Goal: Information Seeking & Learning: Learn about a topic

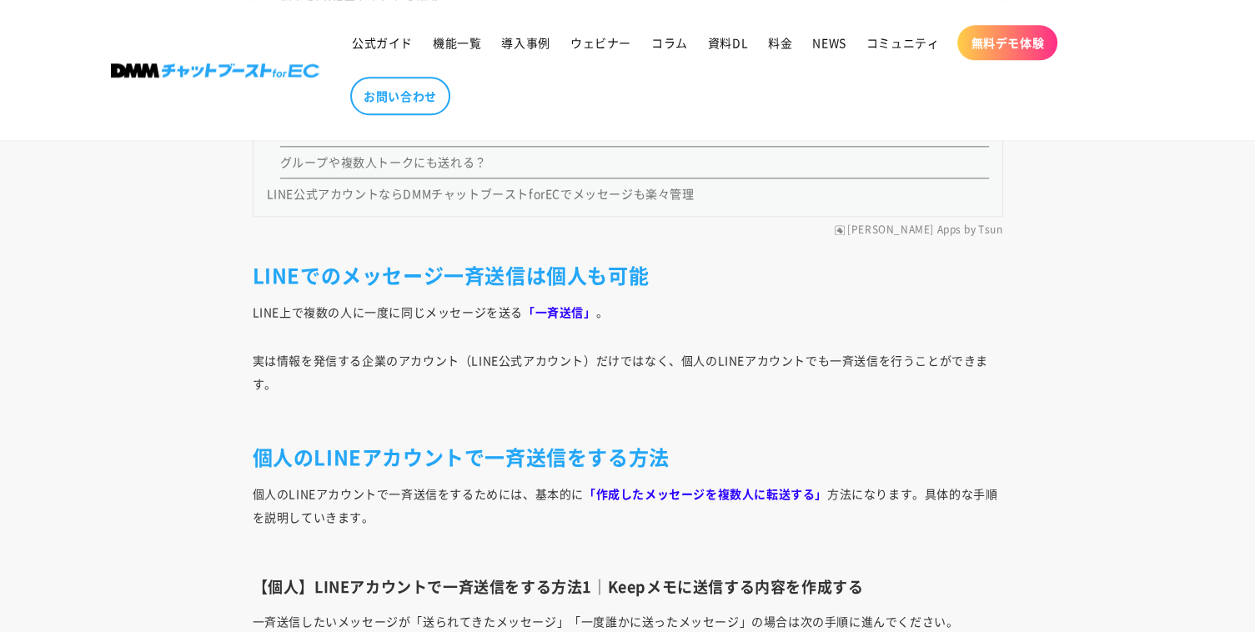
scroll to position [2168, 0]
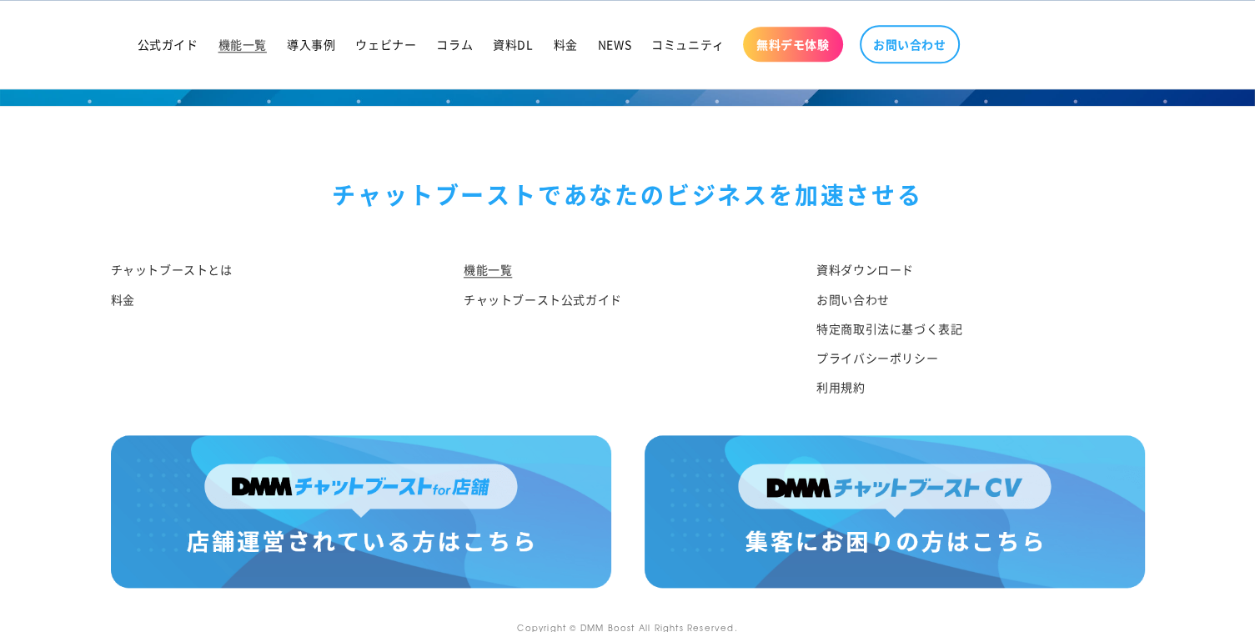
scroll to position [8153, 0]
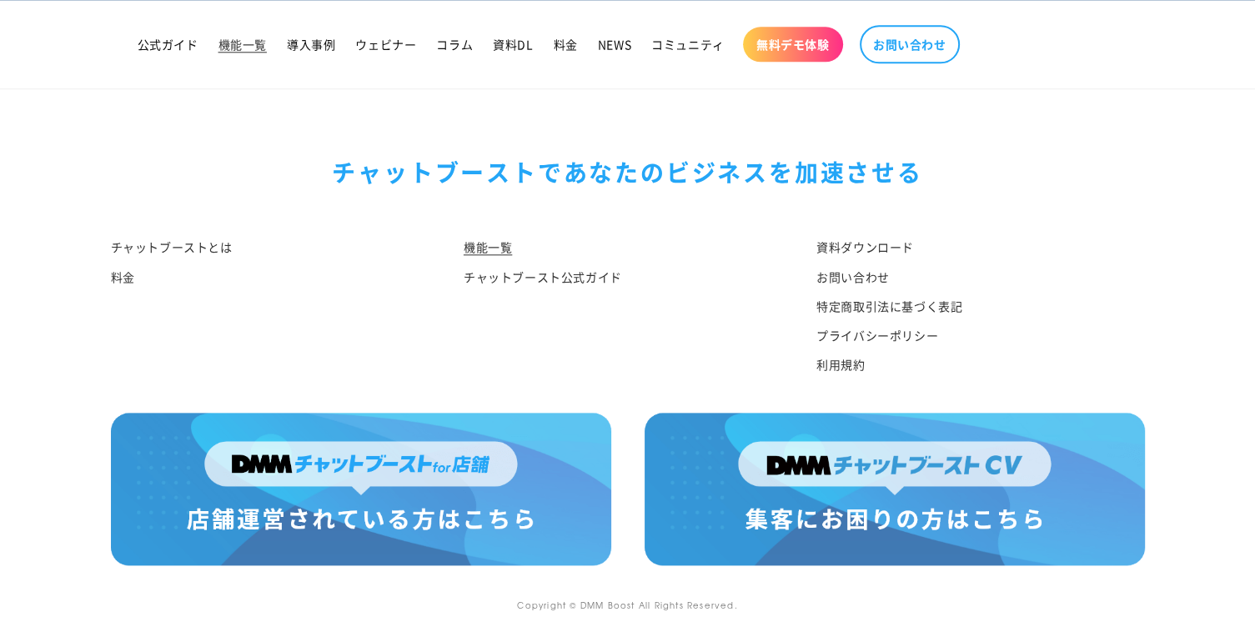
click at [302, 438] on img at bounding box center [361, 489] width 500 height 152
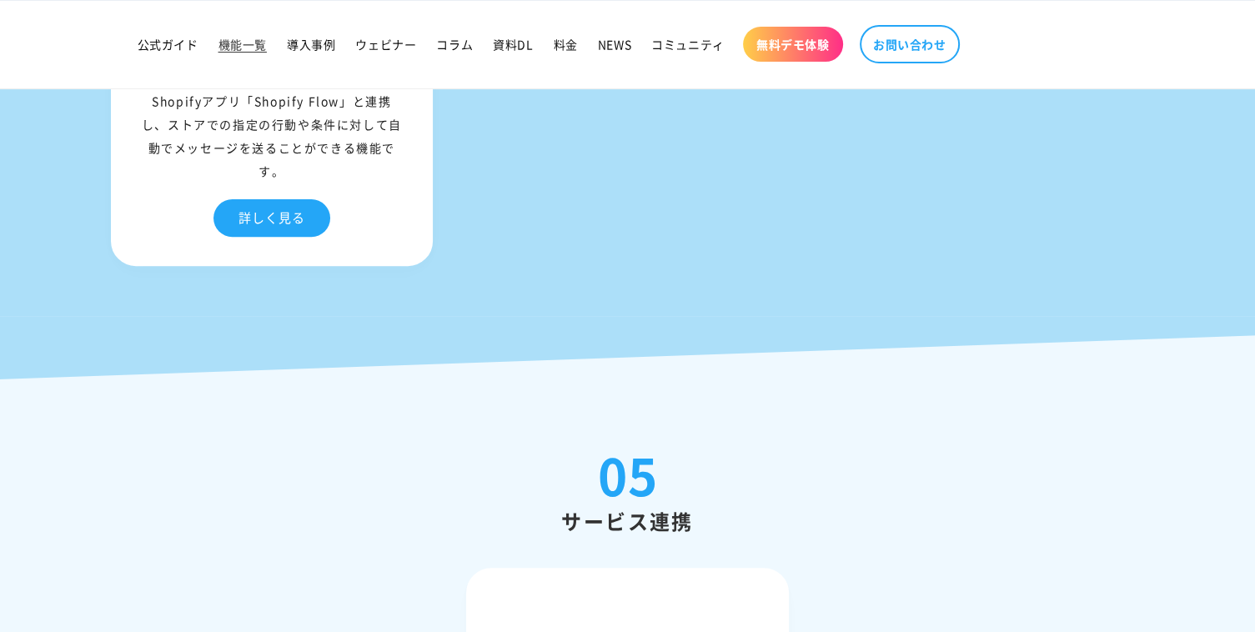
scroll to position [6818, 0]
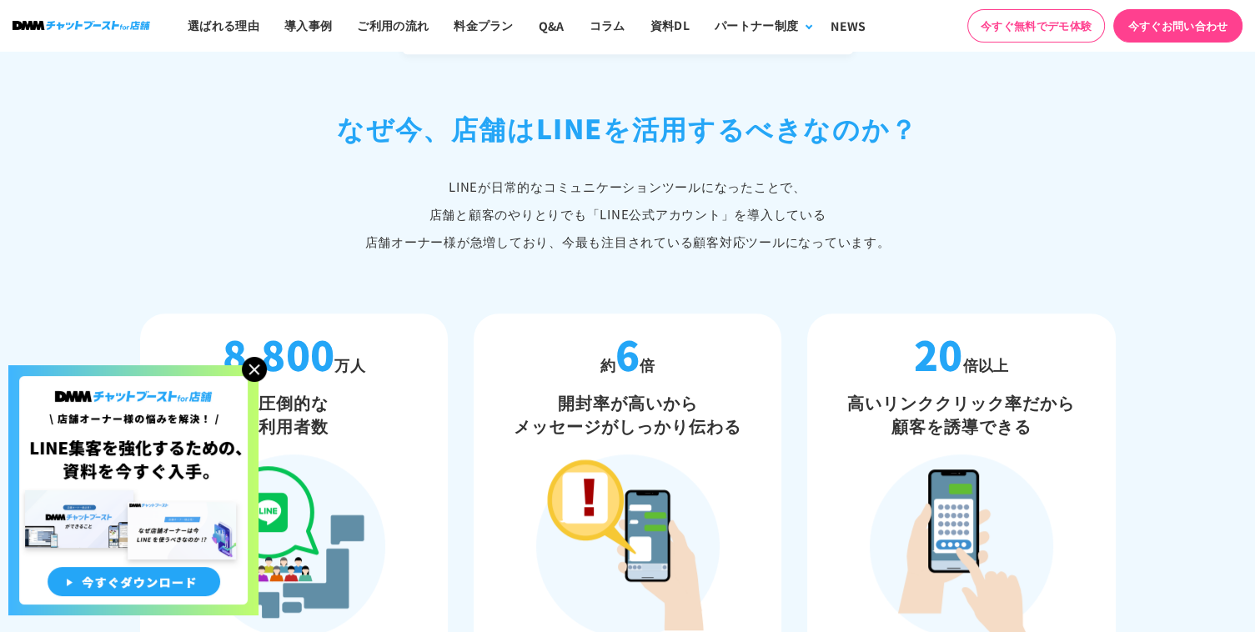
scroll to position [1084, 0]
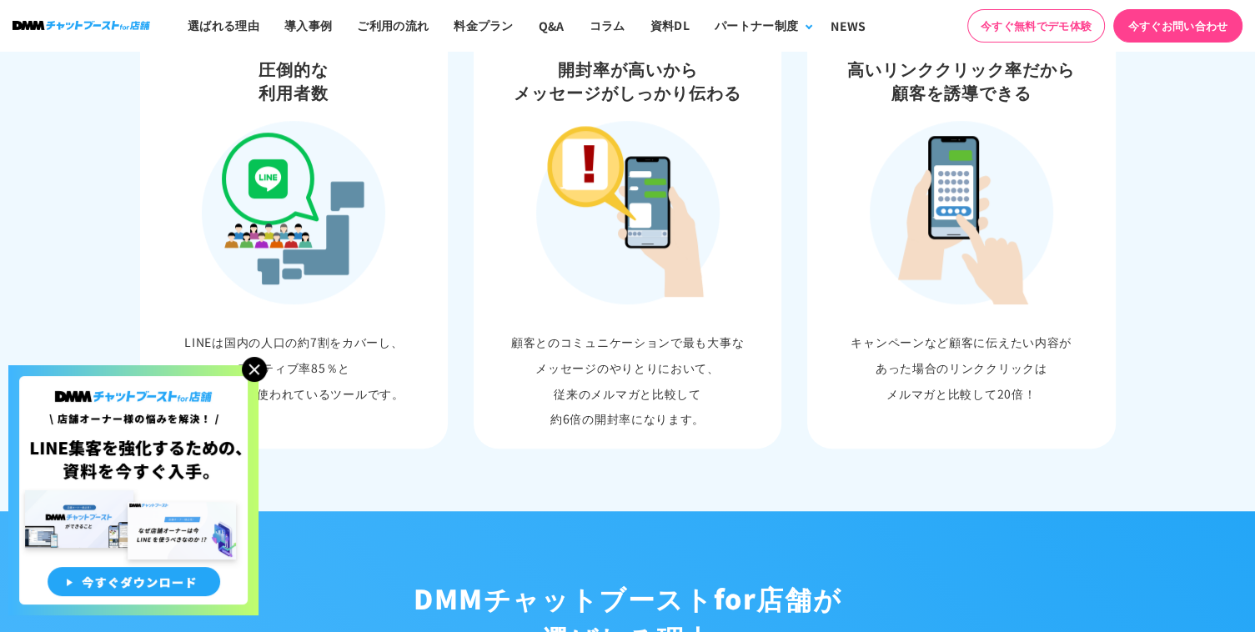
click at [250, 371] on img at bounding box center [254, 369] width 25 height 25
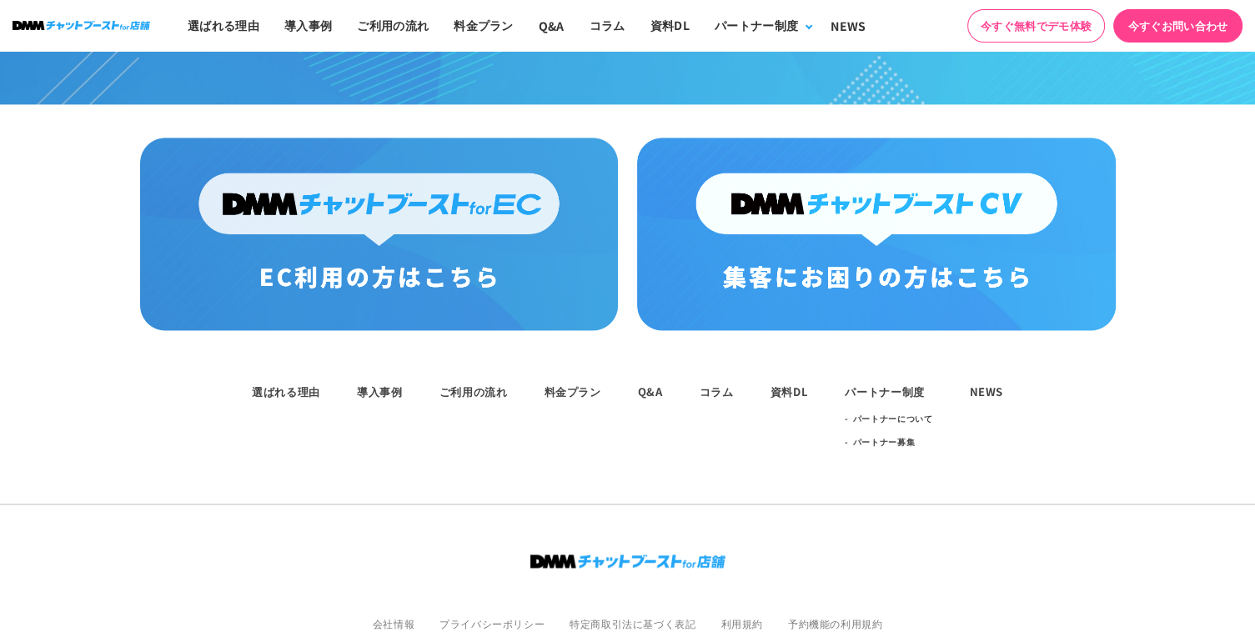
scroll to position [8826, 0]
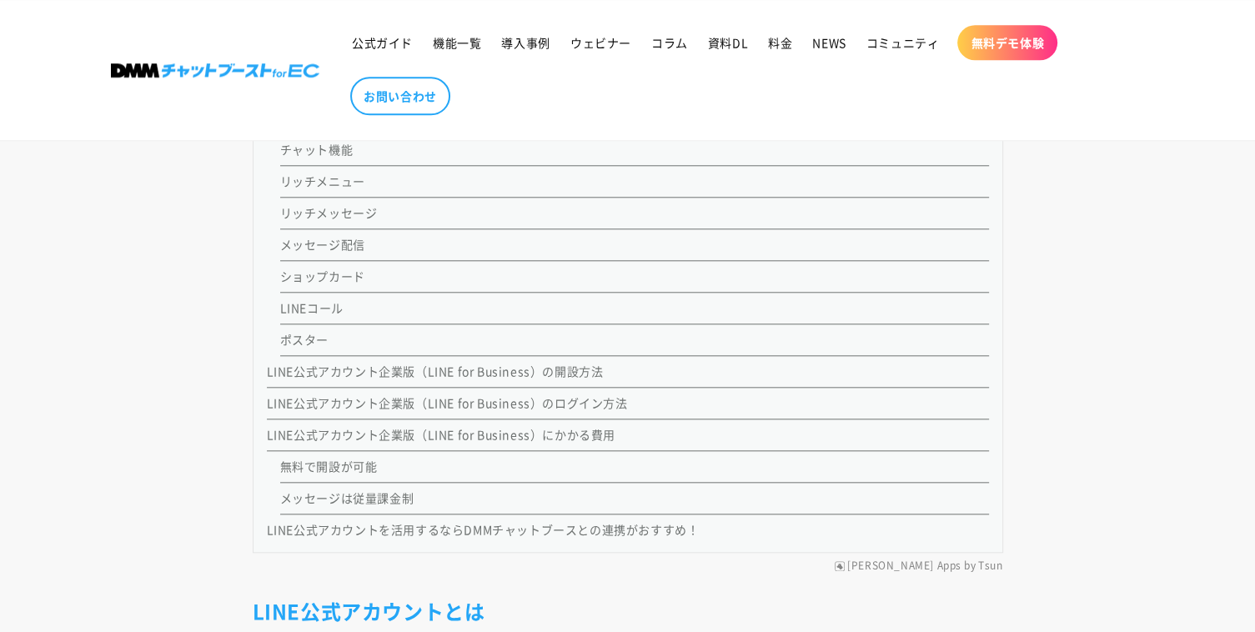
scroll to position [1751, 0]
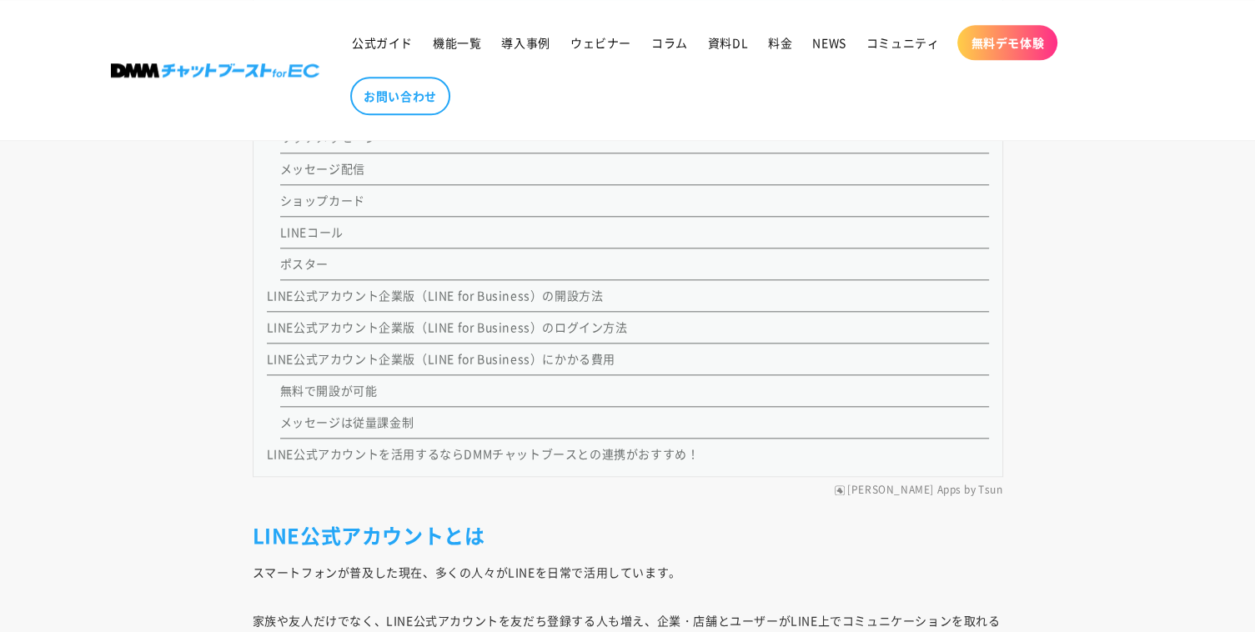
click at [357, 420] on link "メッセージは従量課金制" at bounding box center [347, 422] width 134 height 17
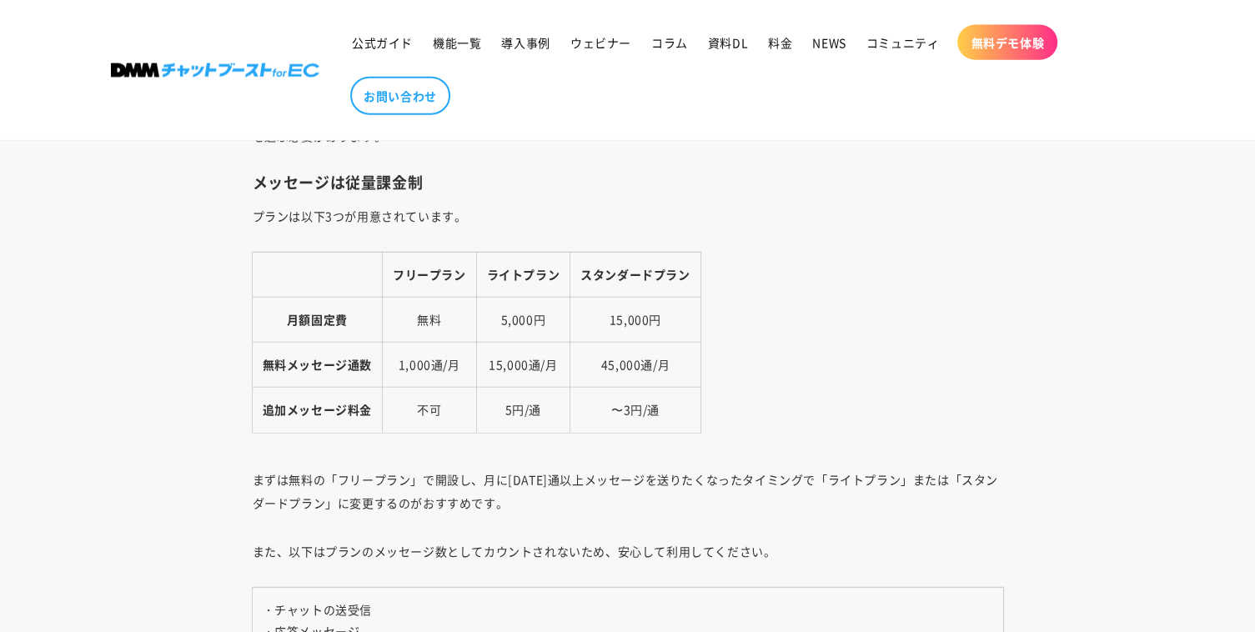
scroll to position [3879, 0]
